Goal: Information Seeking & Learning: Learn about a topic

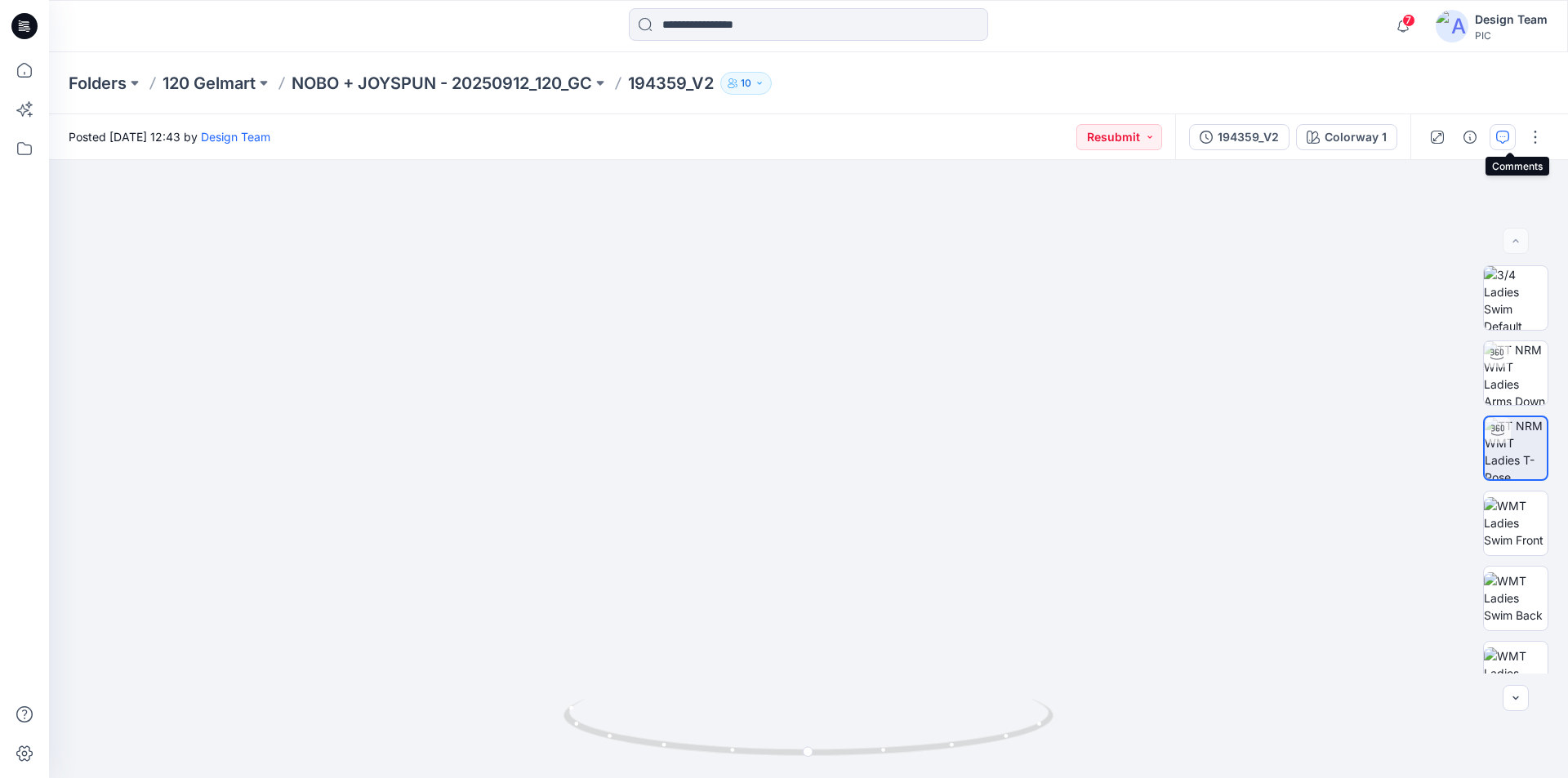
click at [1510, 134] on icon "button" at bounding box center [1502, 136] width 13 height 13
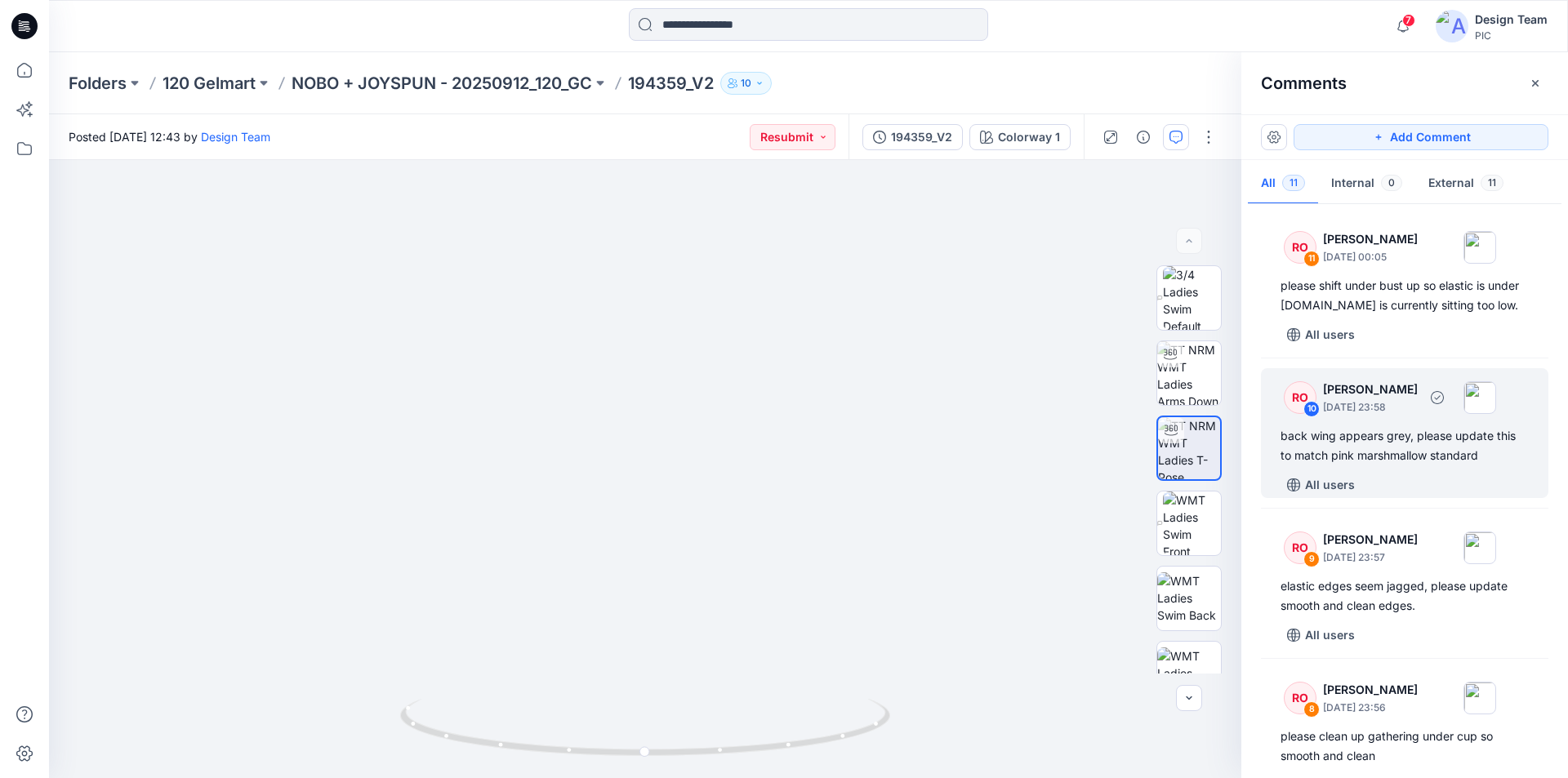
click at [1430, 468] on div "RO 10 Raquel Ortiz September 30, 2025 23:58 back wing appears grey, please upda…" at bounding box center [1405, 432] width 288 height 129
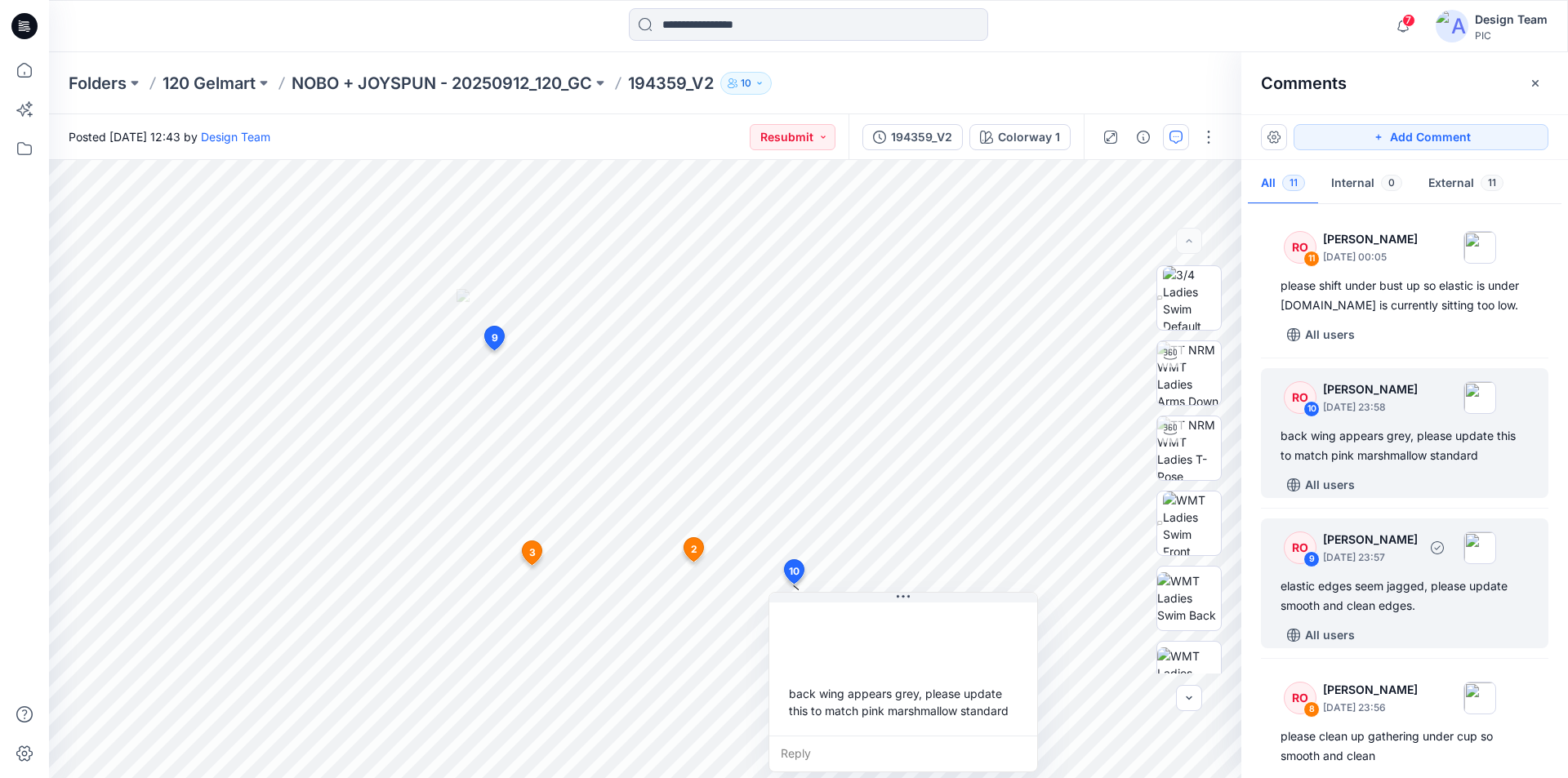
click at [1395, 596] on div "elastic edges seem jagged, please update smooth and clean edges." at bounding box center [1405, 595] width 248 height 39
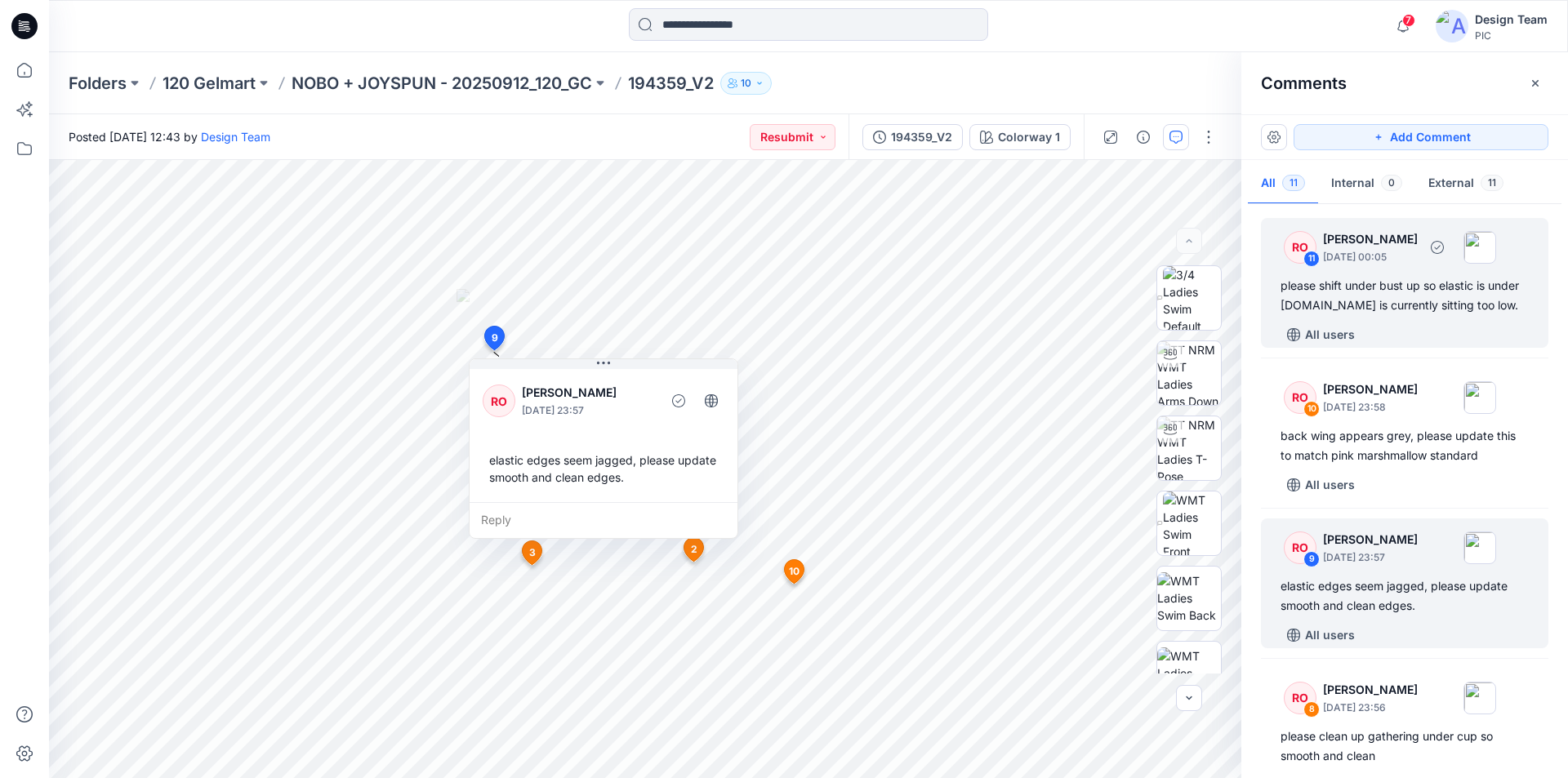
click at [1424, 315] on div "RO 11 Raquel Ortiz October 01, 2025 00:05 please shift under bust up so elastic…" at bounding box center [1405, 282] width 288 height 129
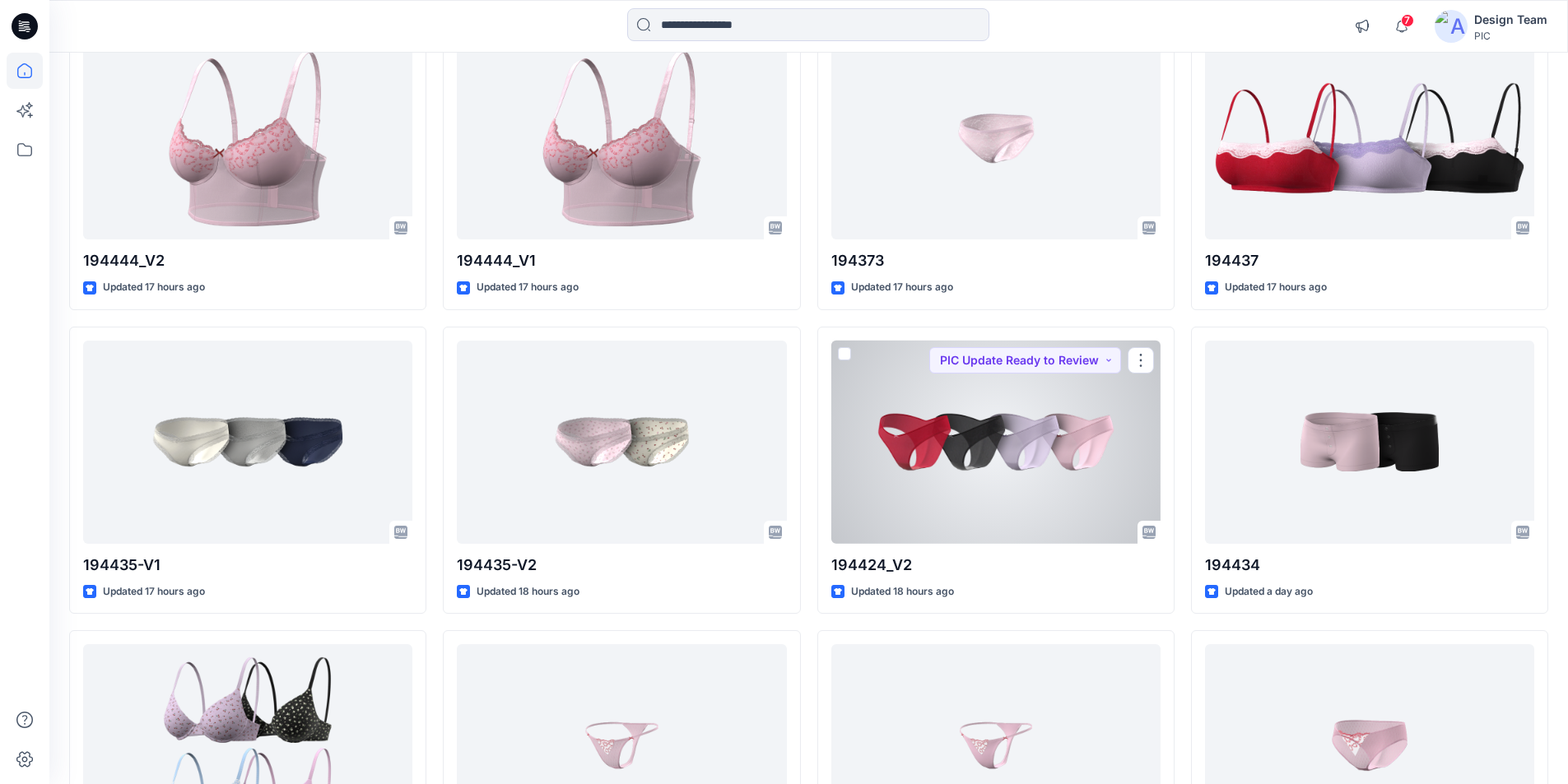
scroll to position [2044, 0]
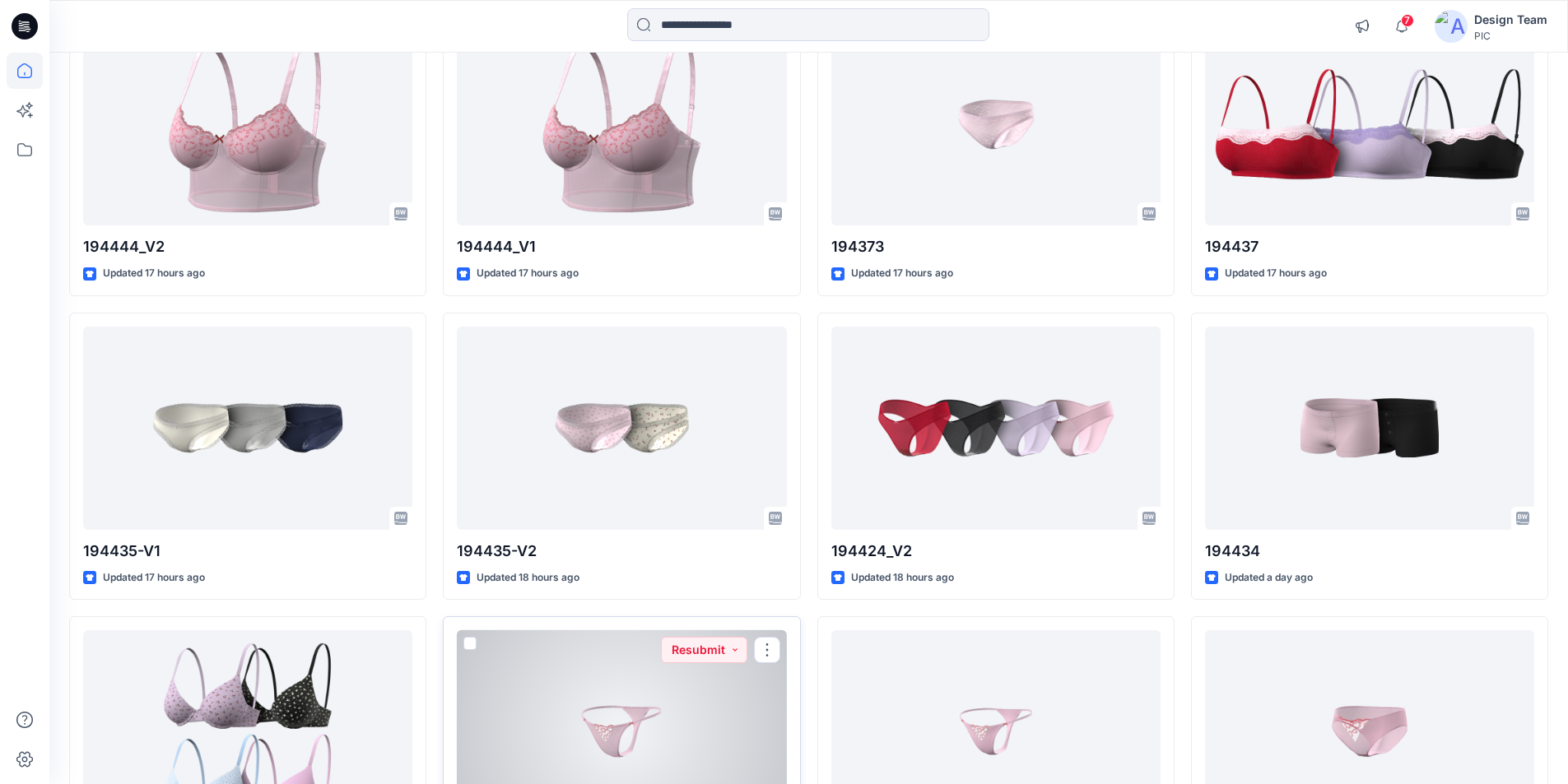
click at [616, 630] on div at bounding box center [622, 731] width 329 height 203
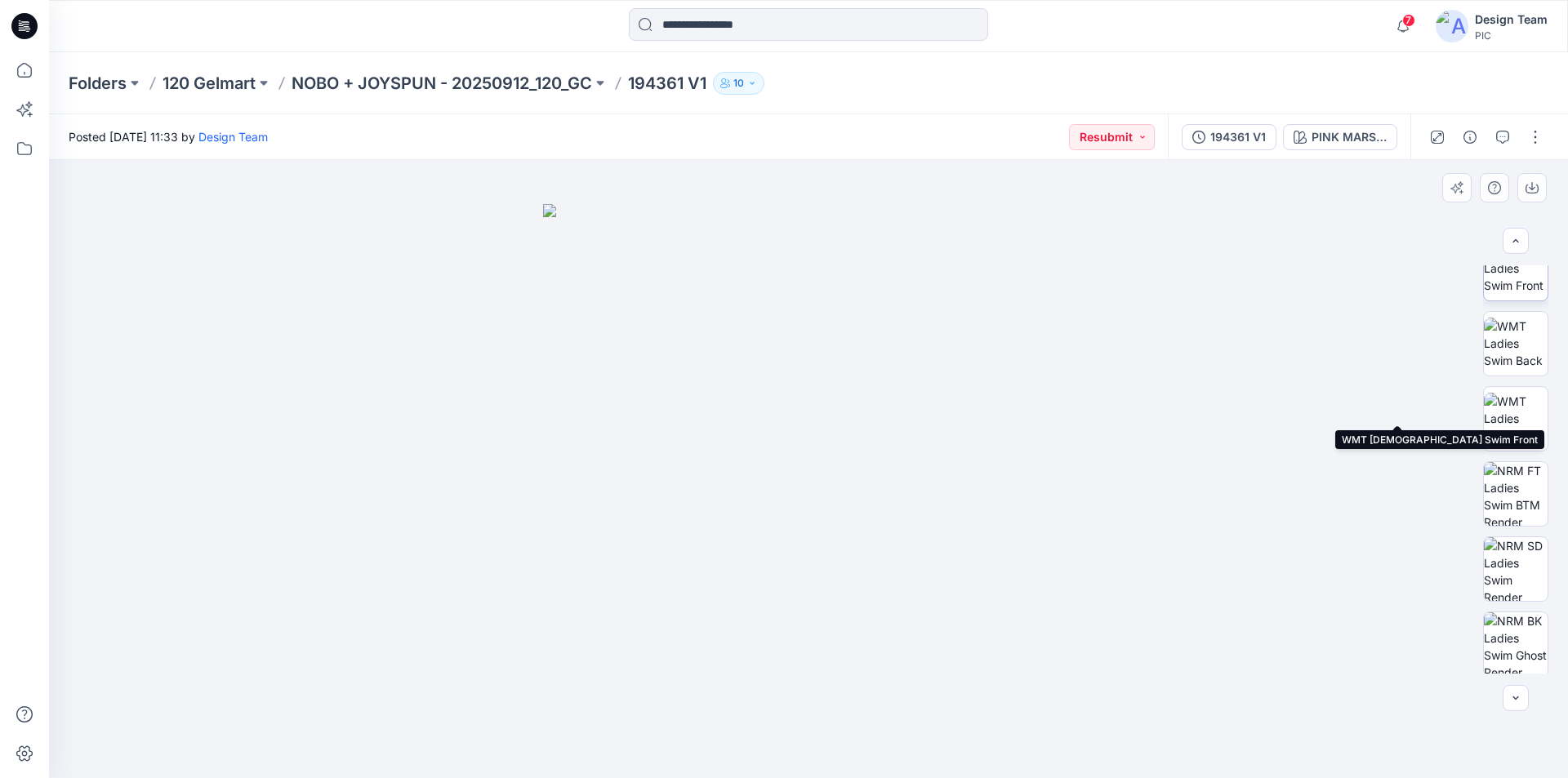
scroll to position [258, 0]
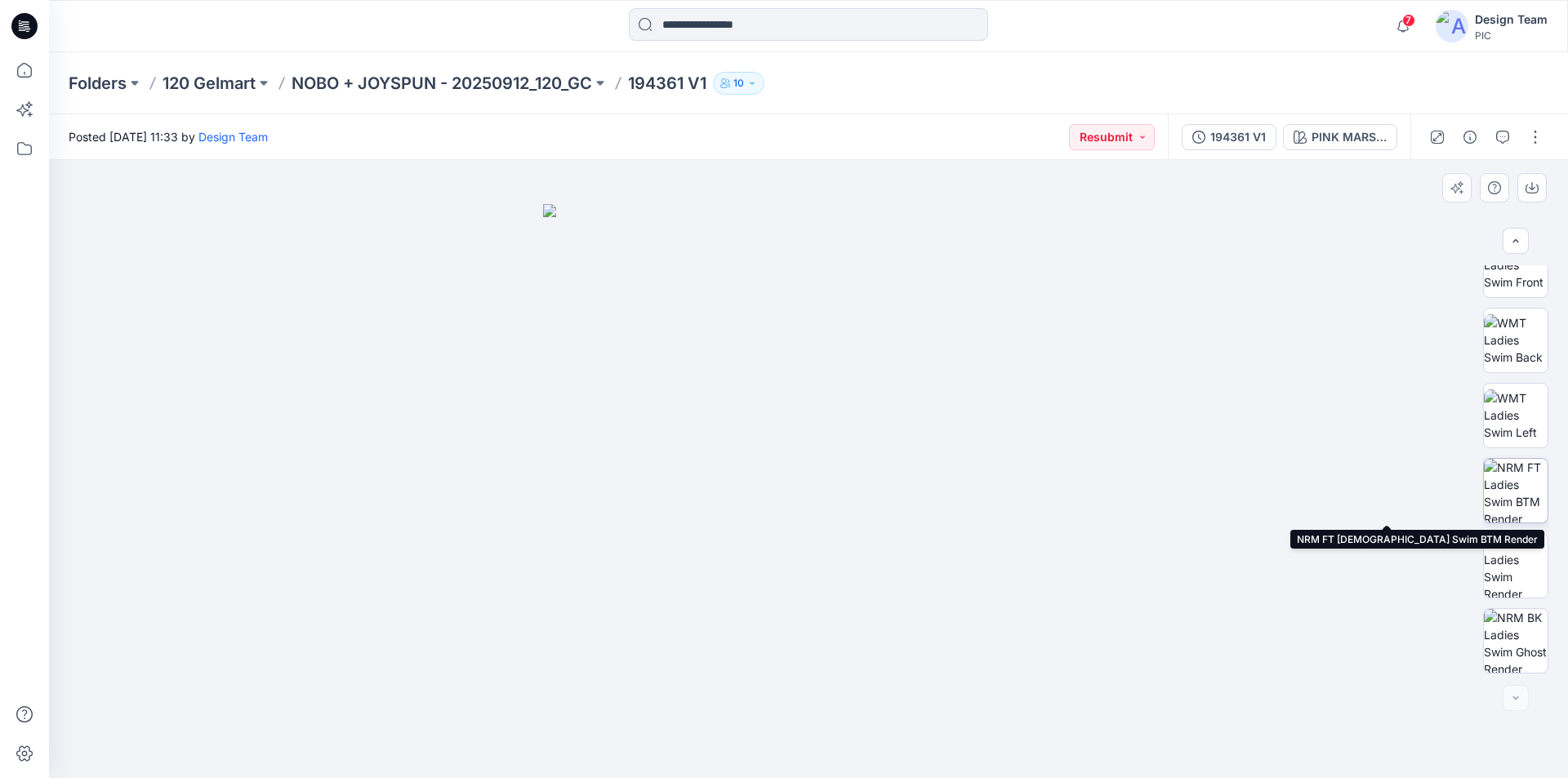
click at [1518, 486] on img at bounding box center [1516, 490] width 63 height 63
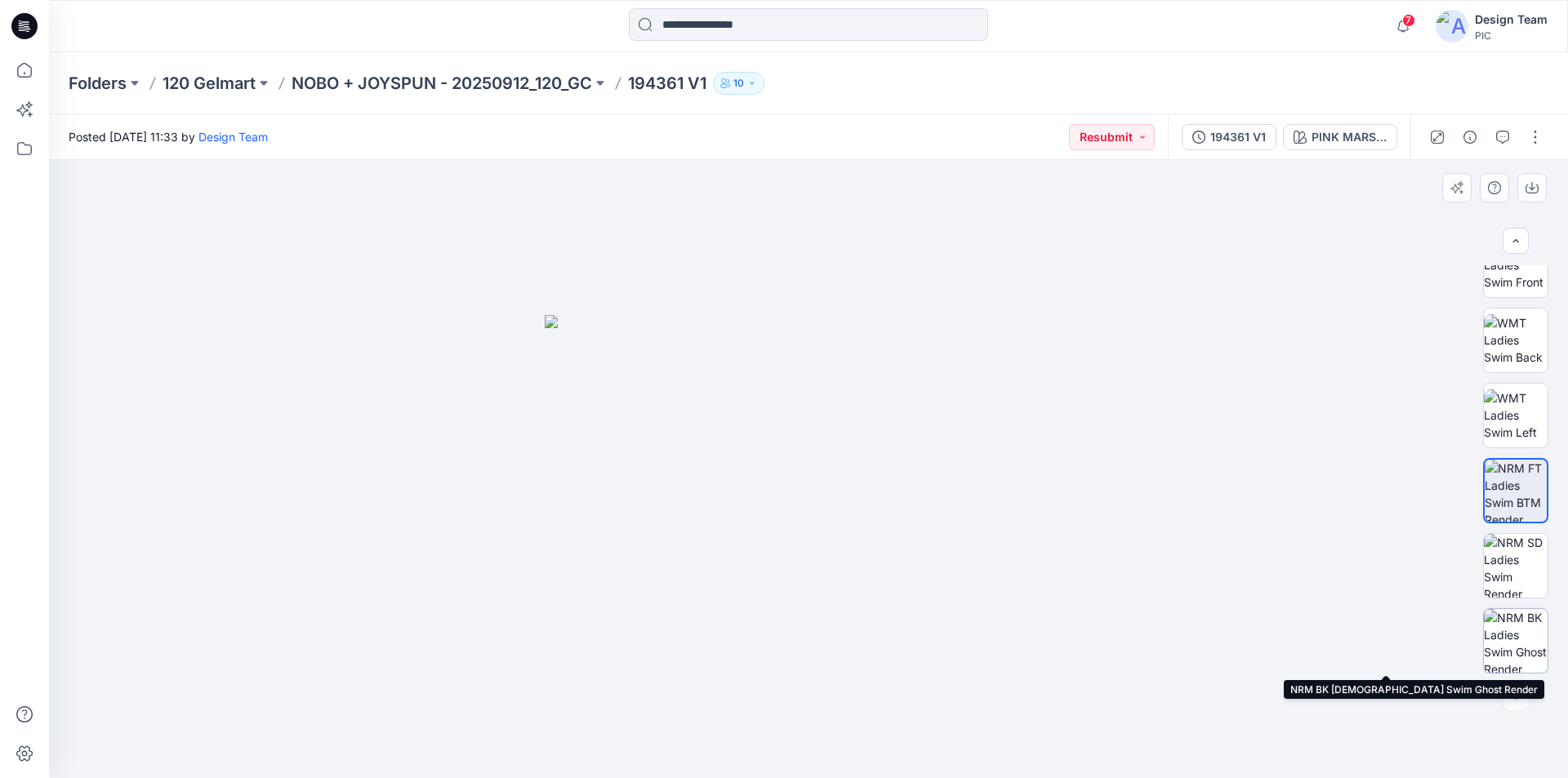
click at [1506, 634] on img at bounding box center [1516, 640] width 63 height 63
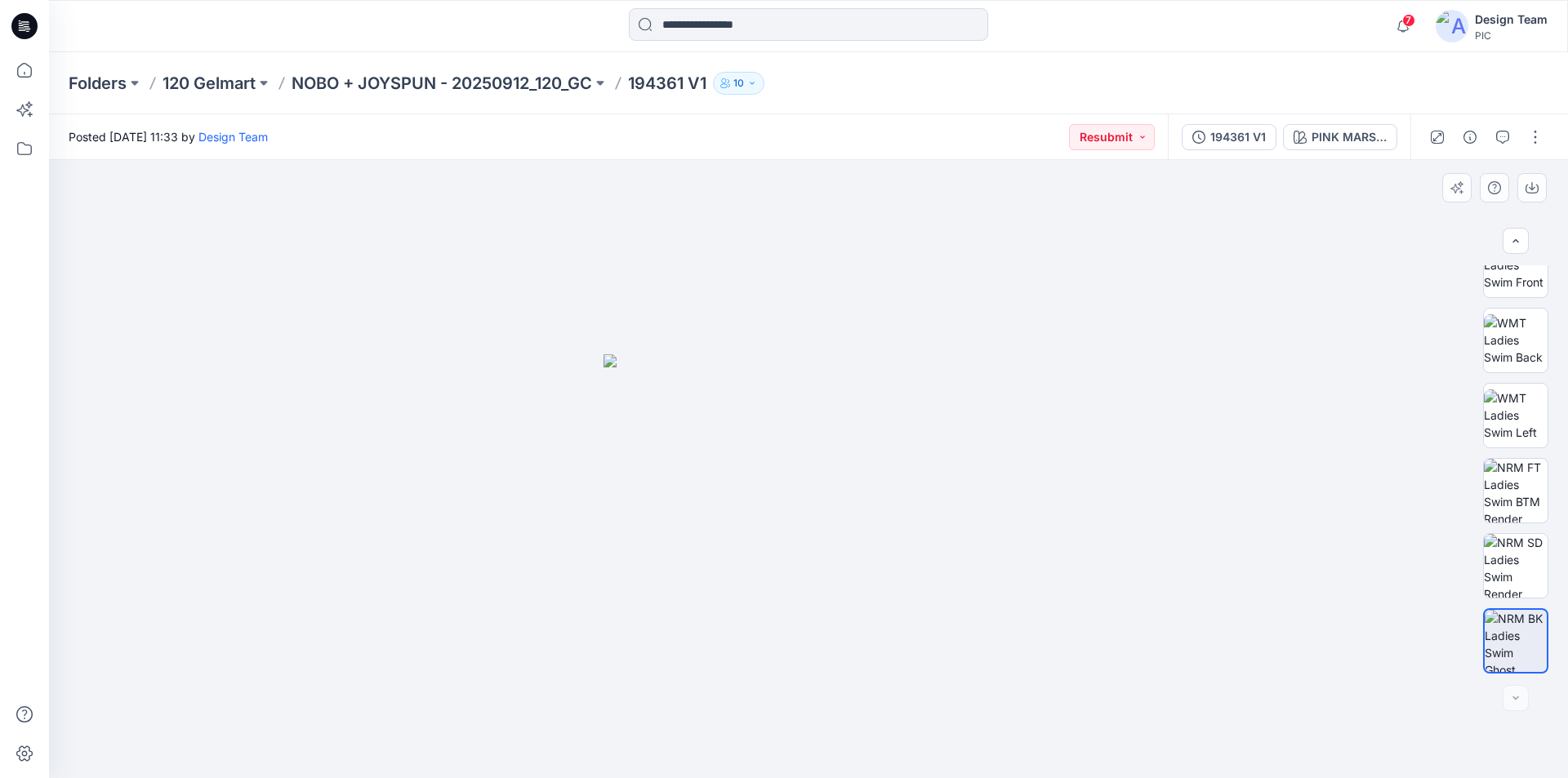
click at [817, 433] on img at bounding box center [808, 567] width 410 height 425
click at [1506, 483] on img at bounding box center [1516, 490] width 63 height 63
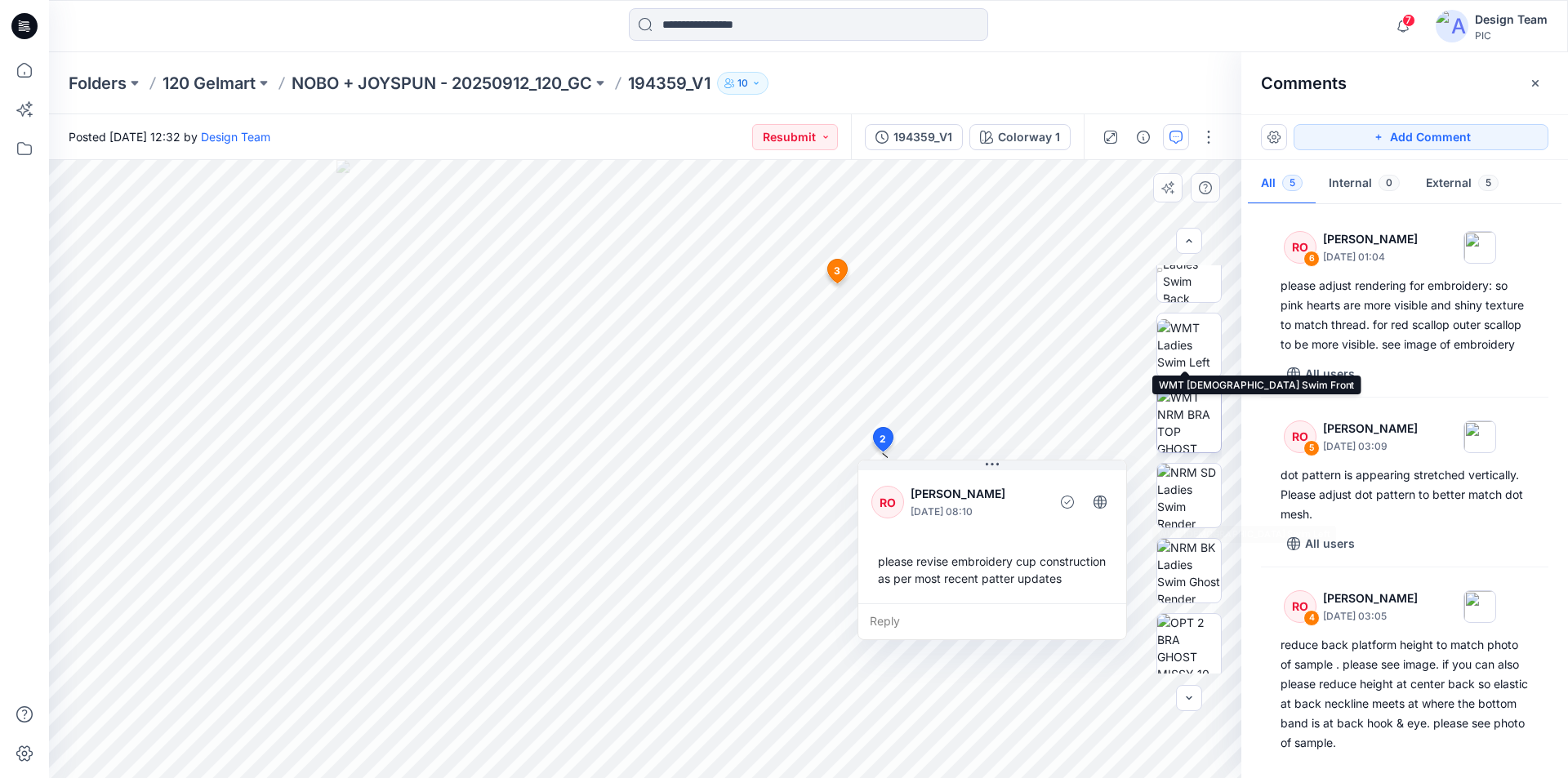
scroll to position [333, 0]
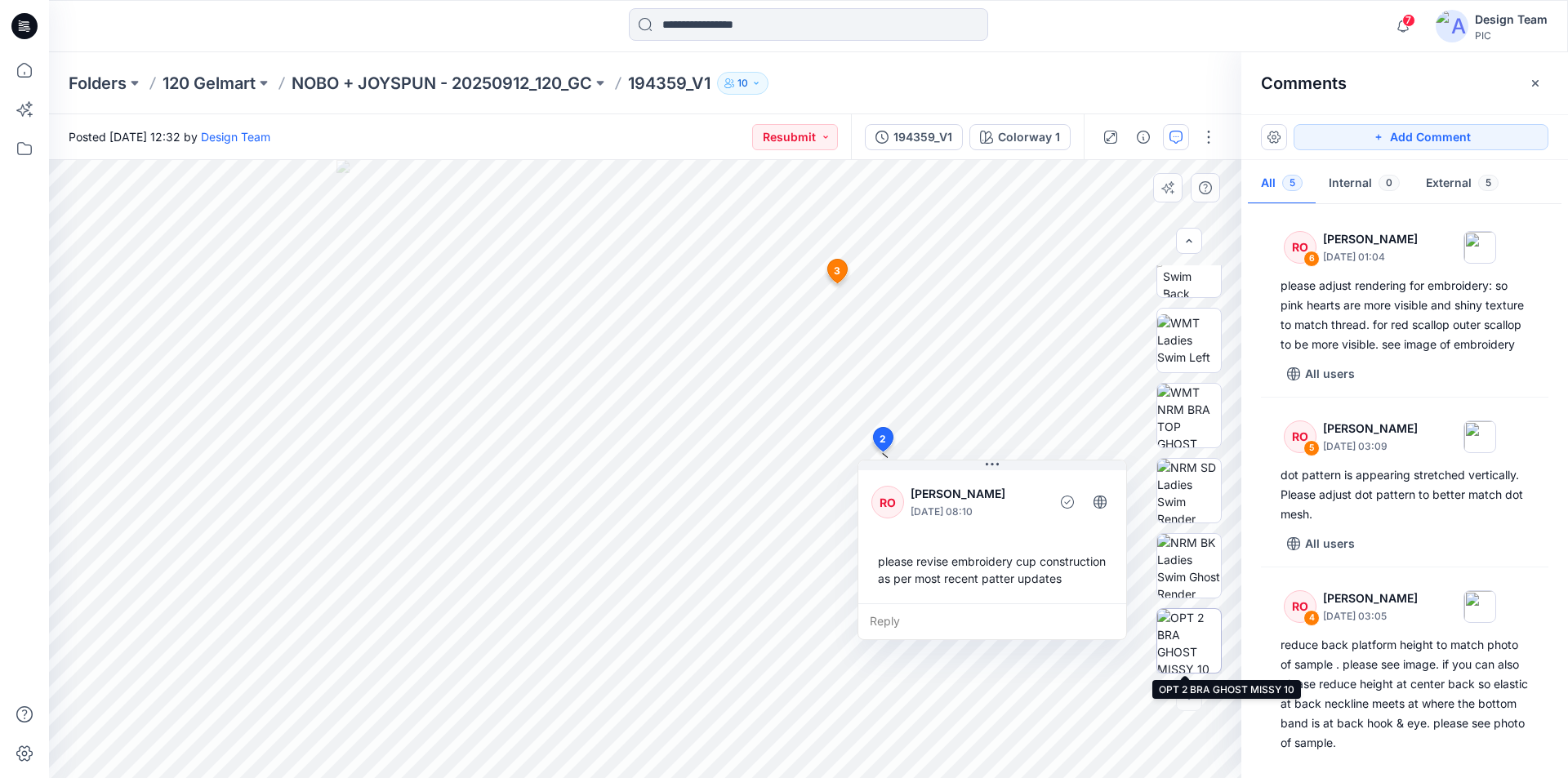
click at [1177, 642] on img at bounding box center [1189, 640] width 63 height 63
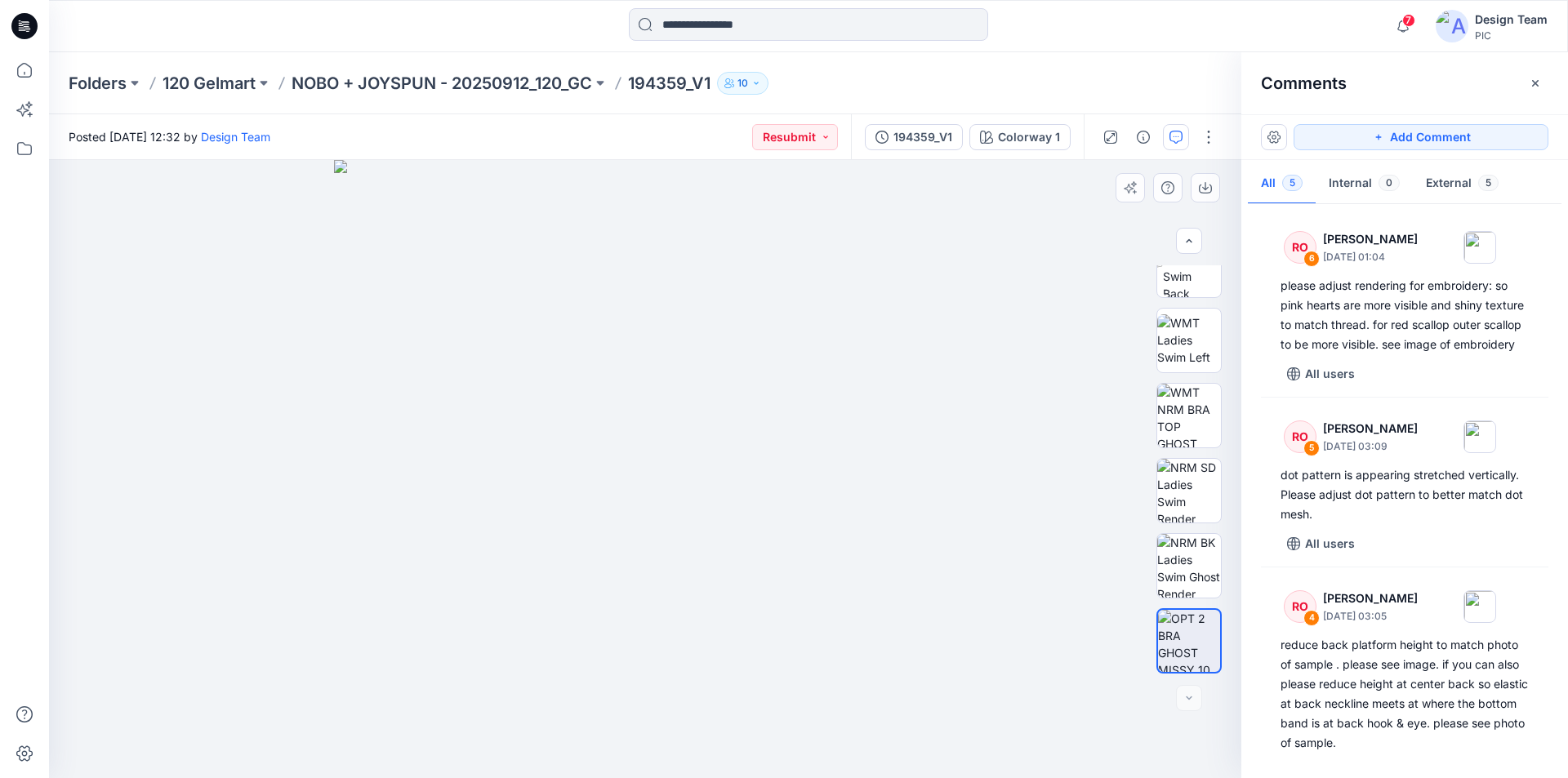
click at [987, 533] on div at bounding box center [645, 468] width 1192 height 618
